Goal: Transaction & Acquisition: Purchase product/service

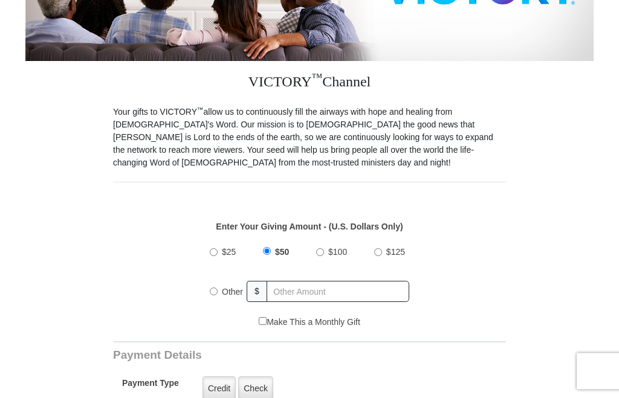
scroll to position [245, 0]
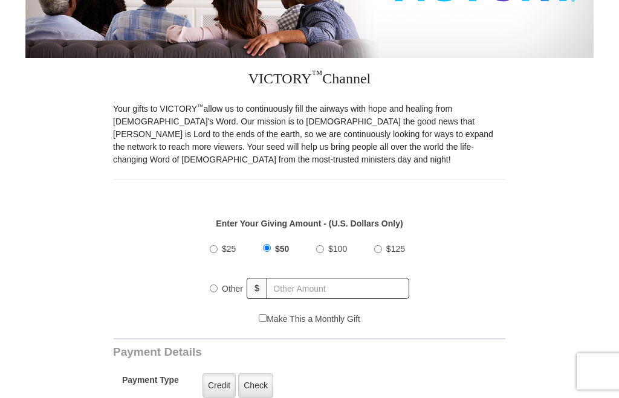
click at [325, 255] on label "$100" at bounding box center [337, 249] width 27 height 21
click at [324, 253] on input "$100" at bounding box center [320, 249] width 8 height 8
radio input "true"
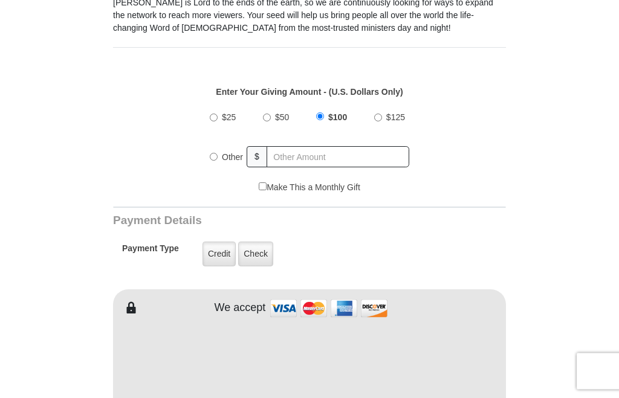
scroll to position [378, 0]
click at [218, 259] on label "Credit" at bounding box center [219, 253] width 33 height 25
click at [0, 0] on input "Credit" at bounding box center [0, 0] width 0 height 0
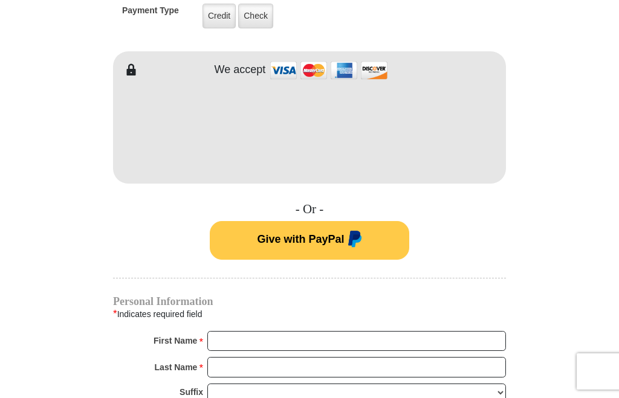
scroll to position [615, 0]
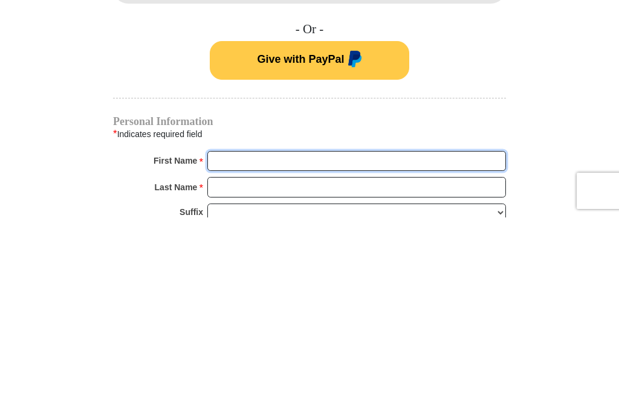
click at [221, 332] on input "First Name *" at bounding box center [356, 342] width 299 height 21
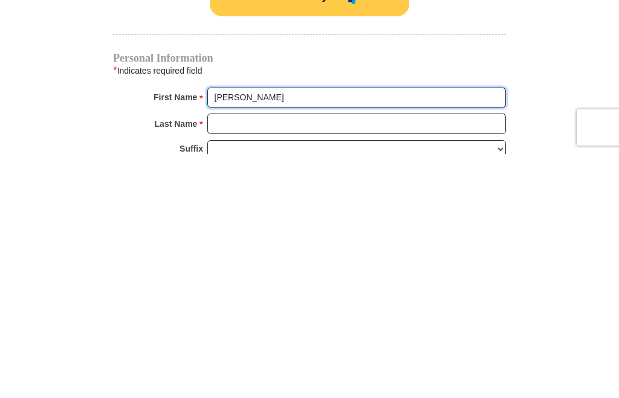
type input "Linda"
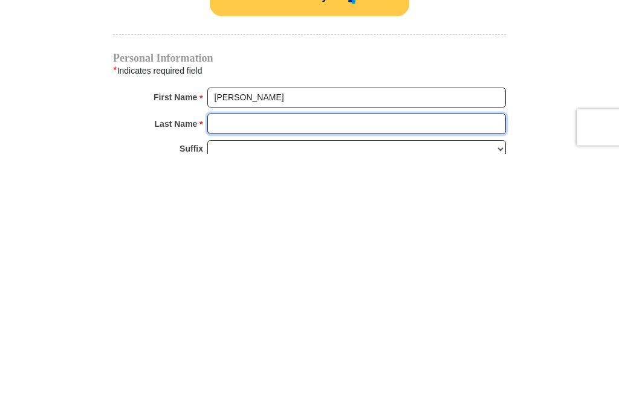
click at [222, 358] on input "Last Name *" at bounding box center [356, 368] width 299 height 21
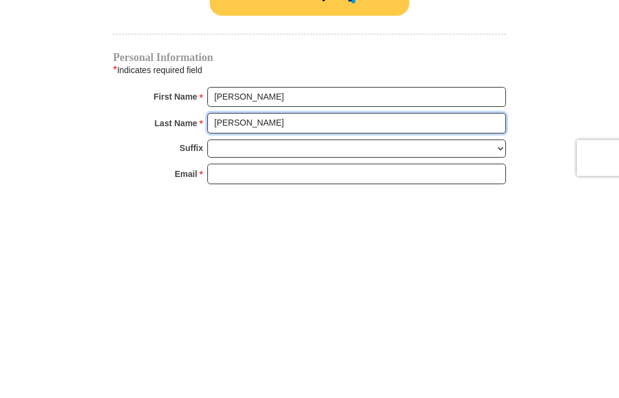
scroll to position [649, 0]
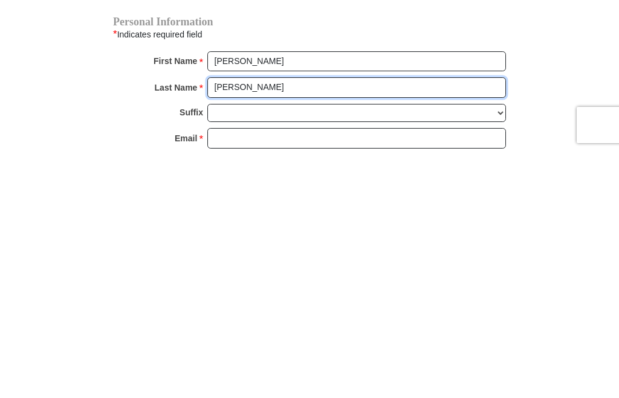
type input "Kyle"
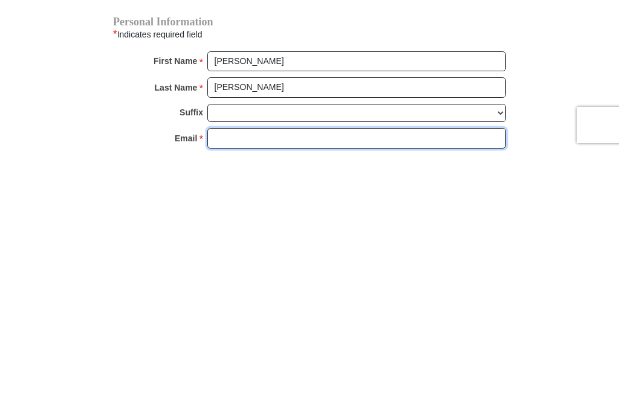
click at [219, 375] on input "Email *" at bounding box center [356, 385] width 299 height 21
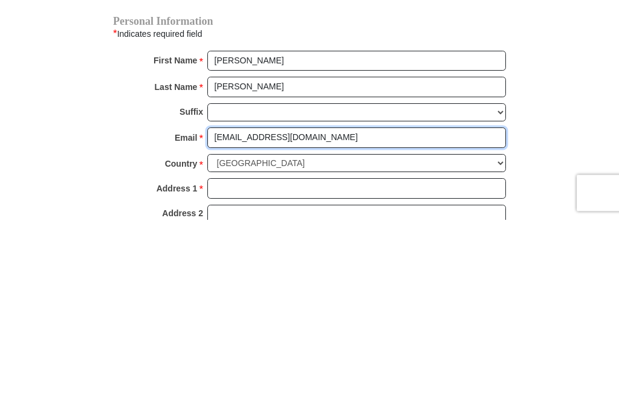
scroll to position [719, 0]
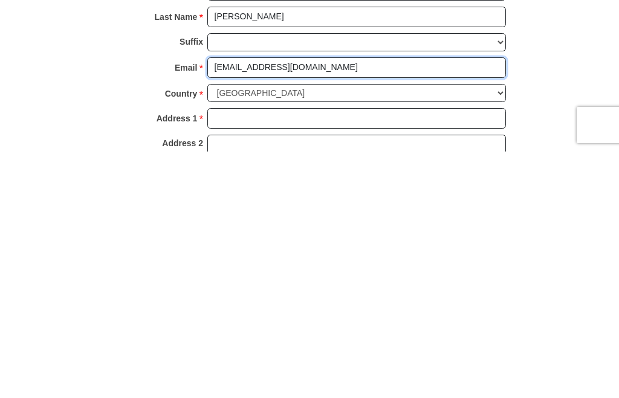
type input "ljk0616@aol.com"
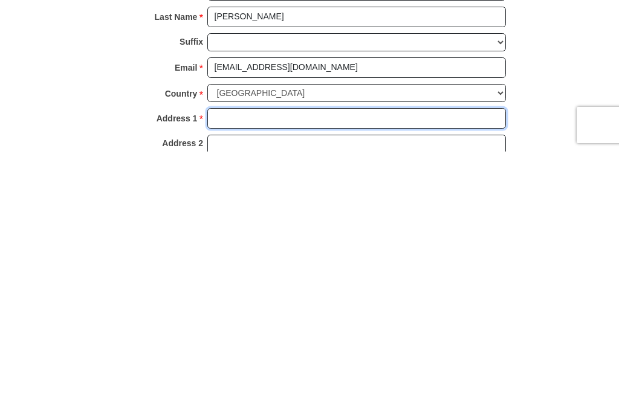
click at [224, 355] on input "Address 1 *" at bounding box center [356, 365] width 299 height 21
type input "8635 Queens Blvd. 4R"
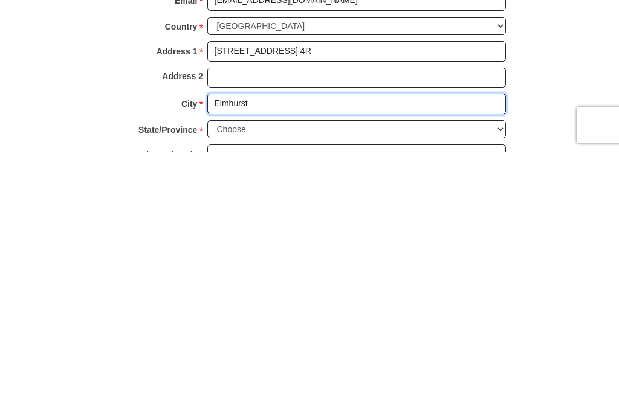
type input "Elmhurst"
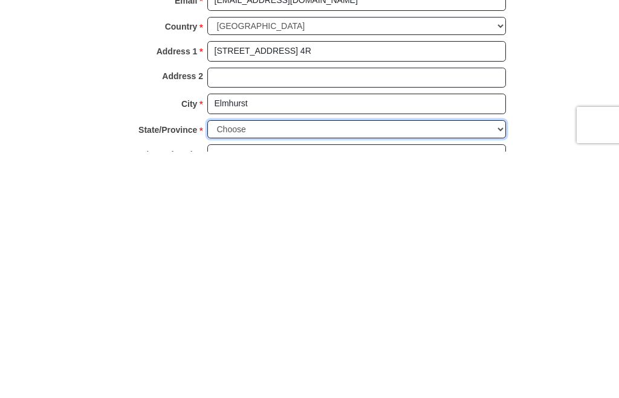
click at [497, 367] on select "Choose Alabama Alaska American Samoa Arizona Arkansas Armed Forces Americas Arm…" at bounding box center [356, 376] width 299 height 19
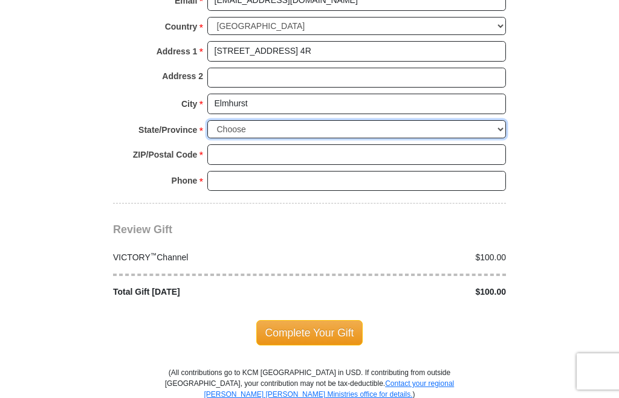
select select "NY"
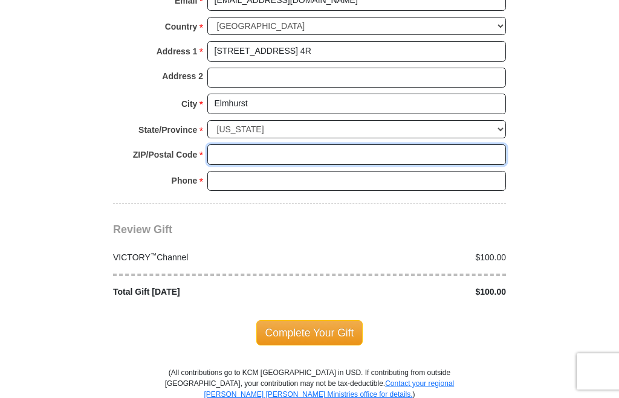
click at [223, 146] on input "ZIP/Postal Code *" at bounding box center [356, 155] width 299 height 21
type input "11373"
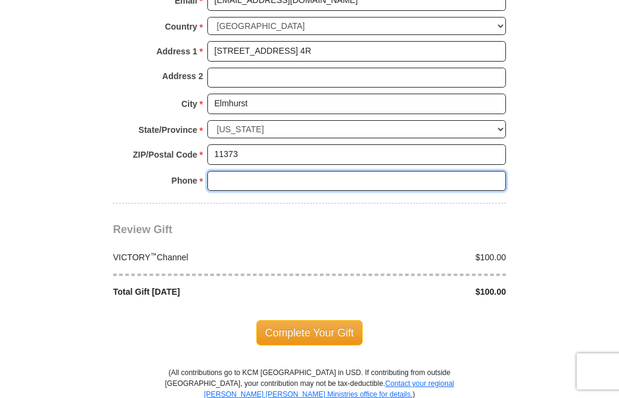
click at [222, 171] on input "Phone * *" at bounding box center [356, 181] width 299 height 21
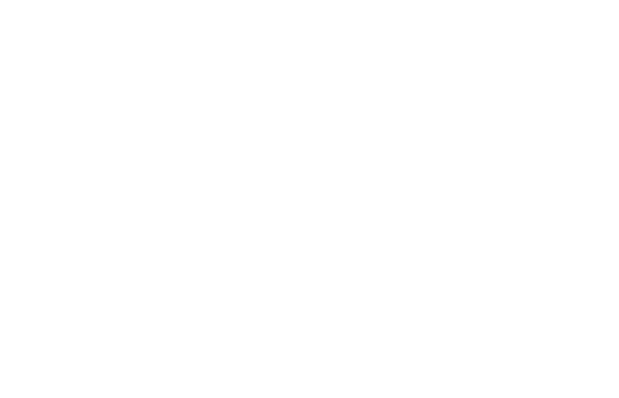
scroll to position [1015, 0]
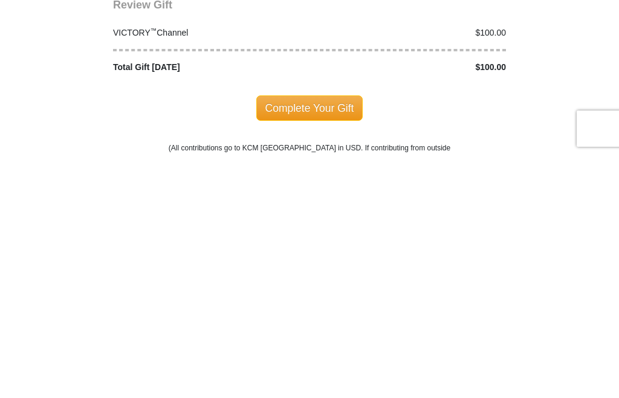
type input "630-272-3389"
click at [314, 339] on span "Complete Your Gift" at bounding box center [309, 351] width 107 height 25
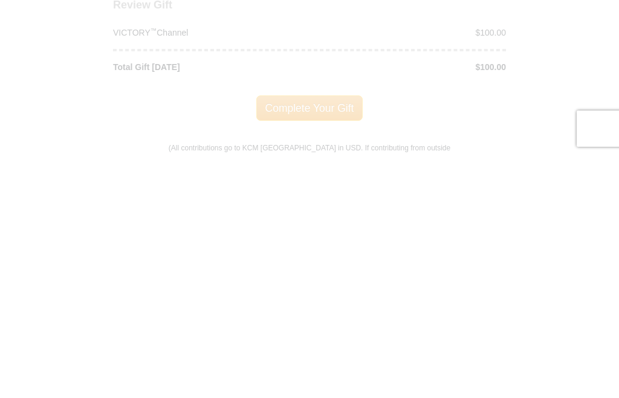
scroll to position [1259, 0]
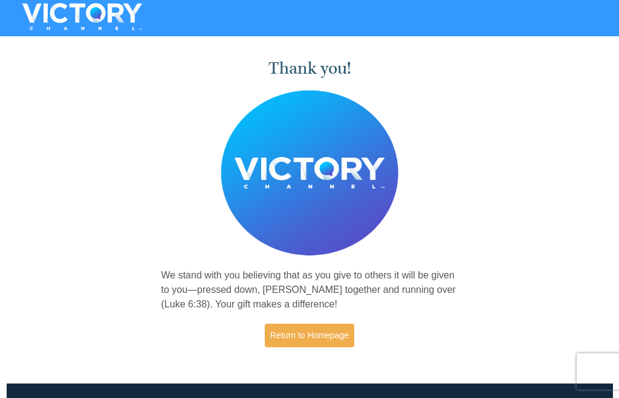
click at [313, 332] on link "Return to Homepage" at bounding box center [309, 336] width 89 height 24
